Goal: Task Accomplishment & Management: Manage account settings

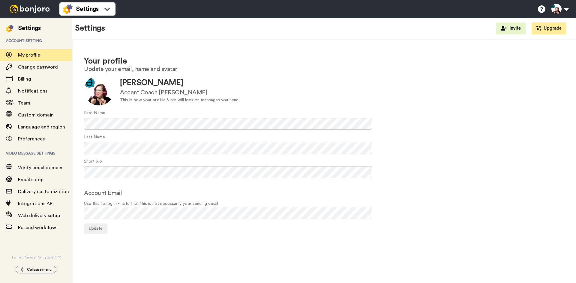
click at [30, 10] on img at bounding box center [29, 9] width 45 height 8
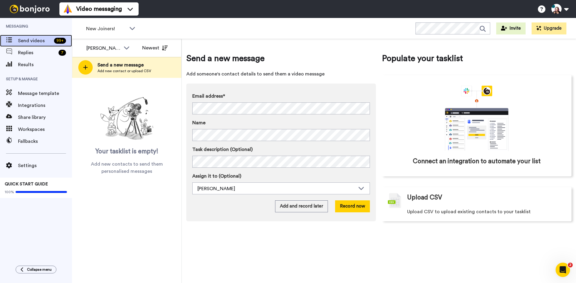
click at [30, 38] on span "Send videos" at bounding box center [35, 40] width 34 height 7
click at [33, 53] on span "Replies" at bounding box center [37, 52] width 38 height 7
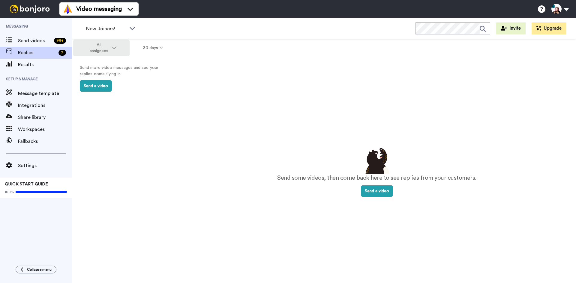
click at [119, 48] on button "All assignees" at bounding box center [101, 48] width 56 height 17
click at [157, 112] on div "All assignees 30 days Send more video messages and see your replies come flying…" at bounding box center [125, 171] width 106 height 265
click at [156, 48] on button "30 days" at bounding box center [153, 48] width 47 height 11
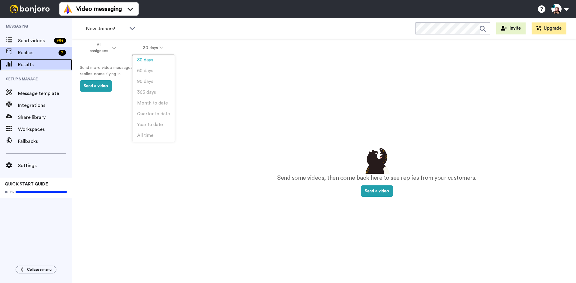
click at [55, 65] on span "Results" at bounding box center [45, 64] width 54 height 7
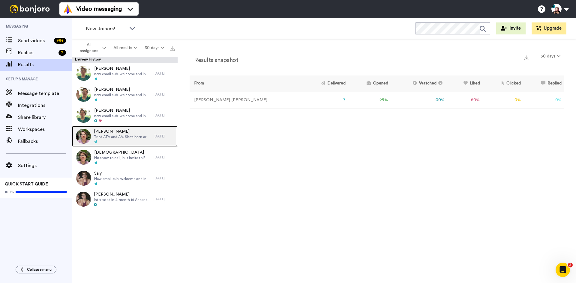
click at [121, 140] on div at bounding box center [122, 142] width 57 height 4
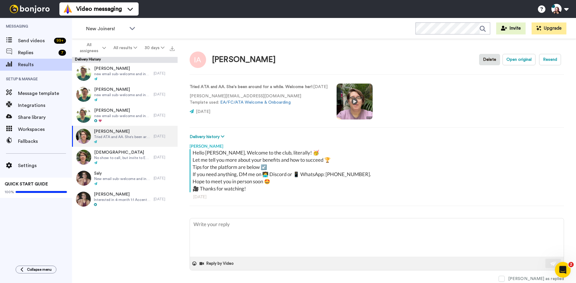
click at [561, 269] on icon "Open Intercom Messenger" at bounding box center [562, 269] width 10 height 10
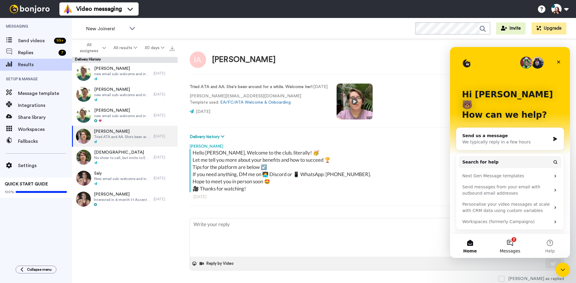
click at [516, 249] on span "Messages" at bounding box center [510, 251] width 21 height 4
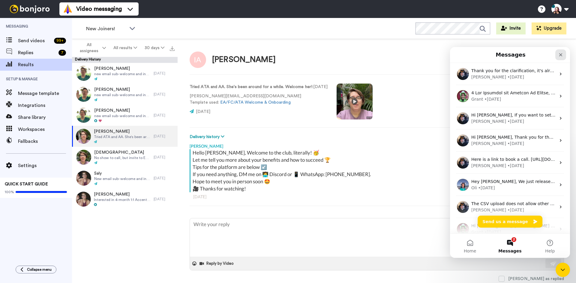
click at [565, 52] on div "Close" at bounding box center [560, 54] width 11 height 11
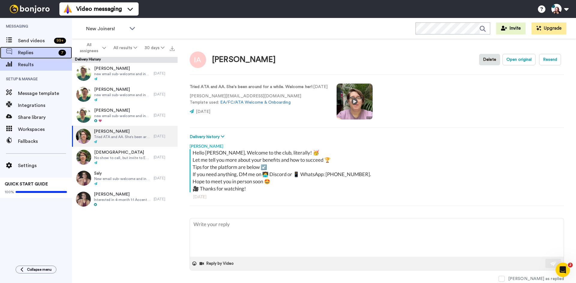
type textarea "x"
click at [37, 55] on span "Replies" at bounding box center [37, 52] width 38 height 7
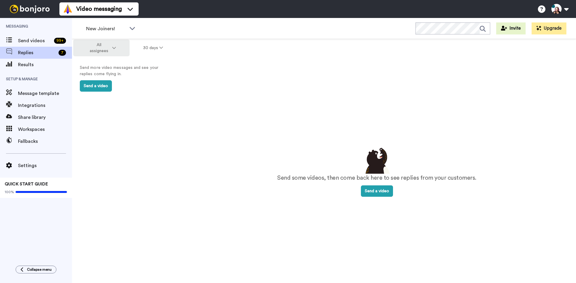
click at [113, 51] on button "All assignees" at bounding box center [101, 48] width 56 height 17
click at [137, 99] on div "Send more video messages and see your replies come flying in. Send a video" at bounding box center [125, 78] width 106 height 43
click at [159, 46] on icon at bounding box center [161, 48] width 4 height 4
click at [156, 71] on li "60 days" at bounding box center [154, 71] width 42 height 11
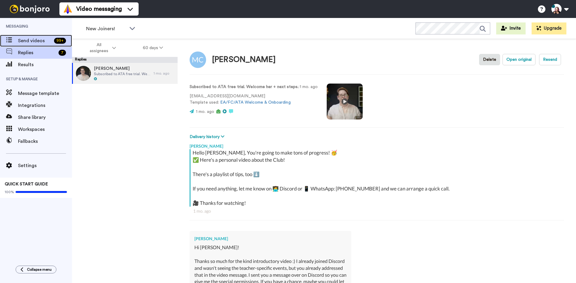
click at [44, 45] on div "Send videos 99 +" at bounding box center [36, 41] width 72 height 12
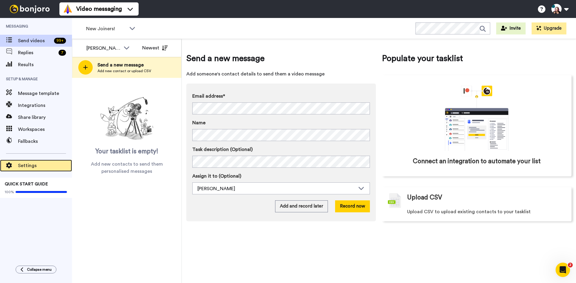
click at [34, 165] on span "Settings" at bounding box center [45, 165] width 54 height 7
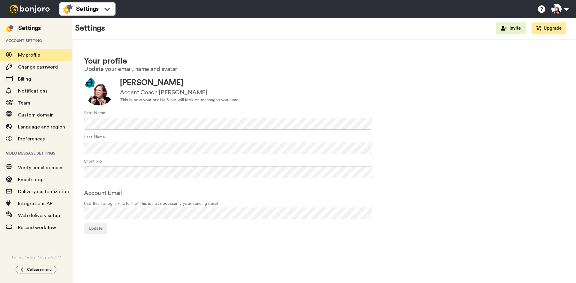
click at [25, 9] on img at bounding box center [29, 9] width 45 height 8
